Goal: Navigation & Orientation: Understand site structure

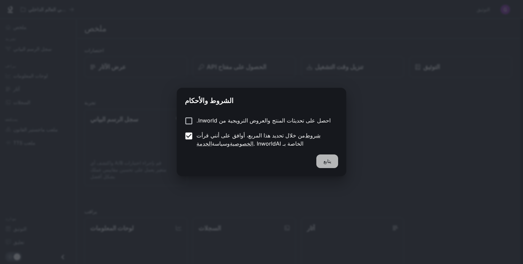
click at [332, 161] on button "يتابع" at bounding box center [327, 161] width 22 height 14
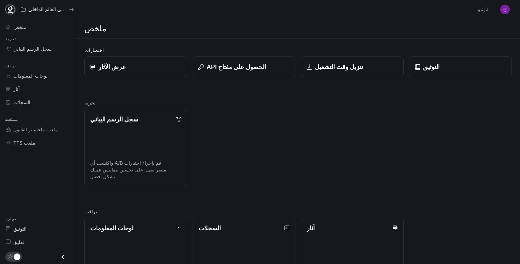
click at [10, 9] on icon at bounding box center [10, 9] width 7 height 7
click at [451, 62] on div "التوثيق" at bounding box center [460, 66] width 92 height 9
click at [26, 28] on div "ملخص" at bounding box center [41, 26] width 57 height 7
click at [24, 142] on font "ملعب TTS" at bounding box center [24, 143] width 22 height 6
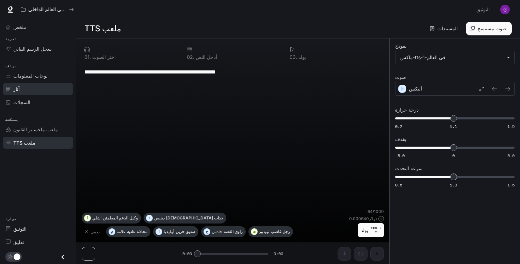
click at [22, 86] on div "آثار" at bounding box center [41, 88] width 57 height 7
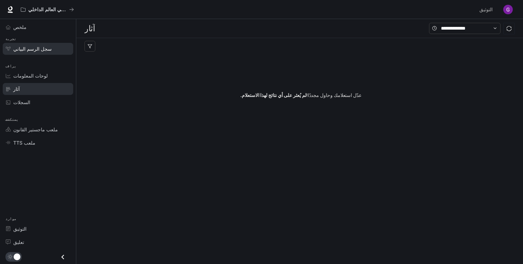
click at [20, 44] on link "سجل الرسم البياني" at bounding box center [38, 49] width 70 height 12
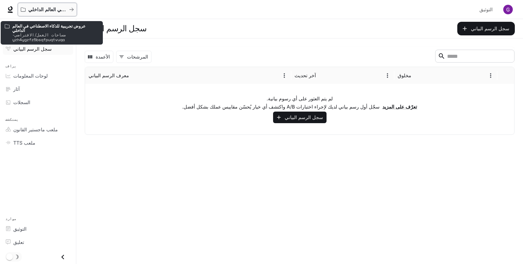
click at [53, 14] on button "عروض تجريبية للذكاء الاصطناعي في العالم الداخلي" at bounding box center [47, 10] width 59 height 14
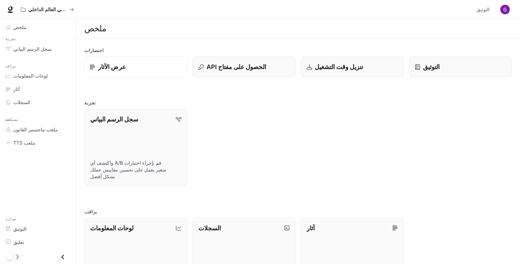
click at [105, 63] on font "عرض الآثار" at bounding box center [112, 66] width 28 height 7
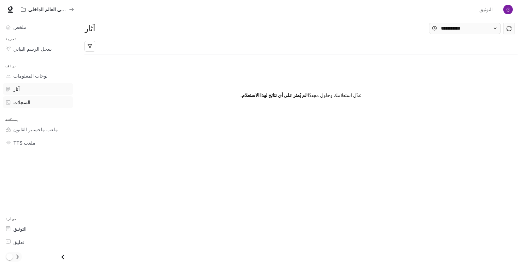
click at [22, 102] on font "السجلات" at bounding box center [21, 102] width 17 height 6
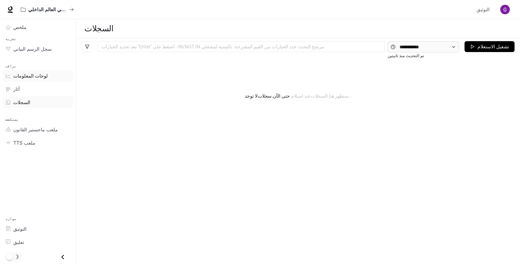
click at [23, 72] on span "لوحات المعلومات" at bounding box center [30, 75] width 34 height 7
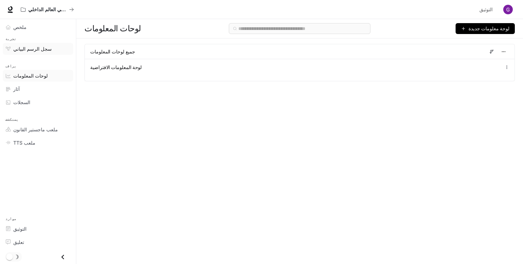
click at [27, 53] on li "سجل الرسم البياني" at bounding box center [38, 48] width 76 height 13
click at [27, 52] on link "سجل الرسم البياني" at bounding box center [38, 49] width 70 height 12
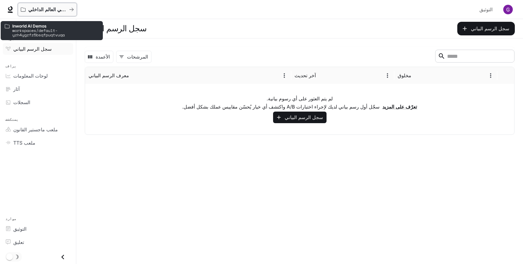
click at [32, 12] on font "عروض تجريبية للذكاء الاصطناعي في العالم الداخلي" at bounding box center [78, 9] width 101 height 6
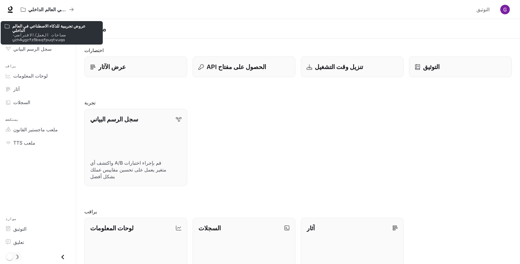
click at [28, 32] on font "مساحات العمل/الافتراضي-yzh4ygzfz5bsqfpuqtvuqa" at bounding box center [39, 37] width 54 height 10
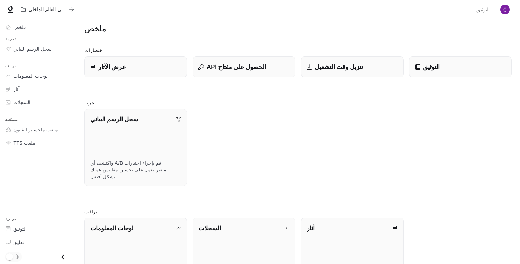
click at [506, 11] on img "button" at bounding box center [505, 10] width 10 height 10
